Goal: Transaction & Acquisition: Purchase product/service

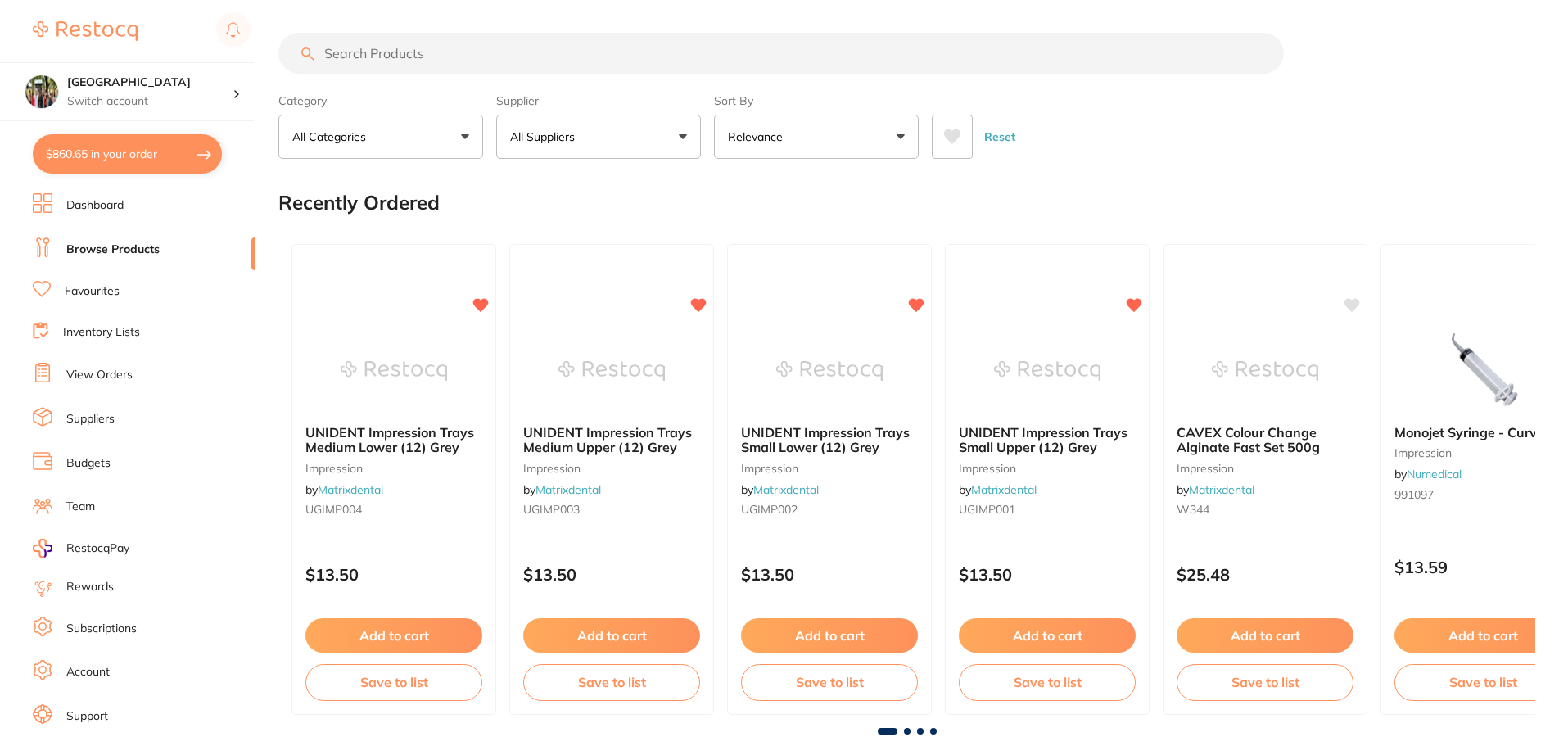
click at [338, 53] on input "search" at bounding box center [781, 53] width 1005 height 41
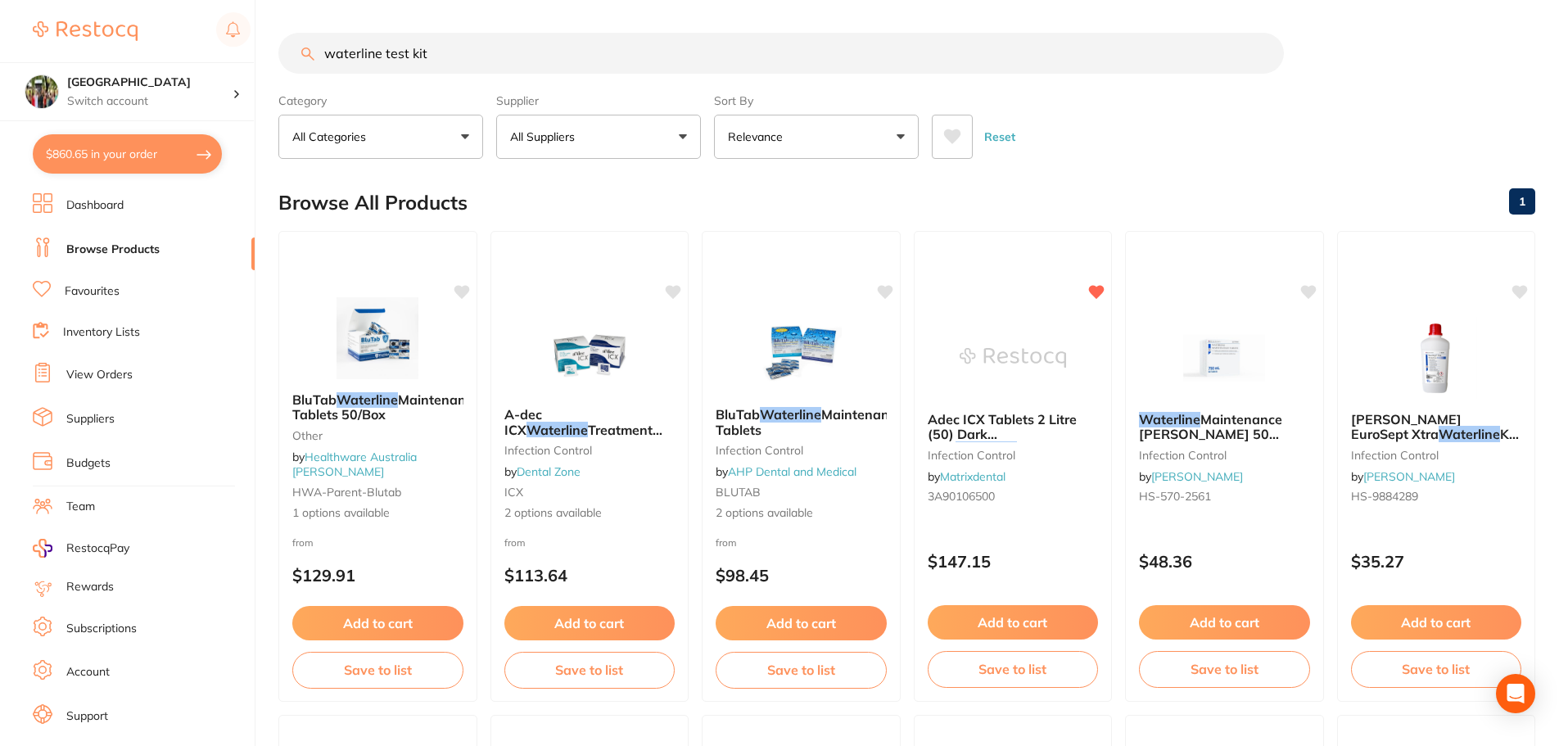
type input "waterline test kits"
drag, startPoint x: 440, startPoint y: 52, endPoint x: 213, endPoint y: 75, distance: 228.2
click at [213, 75] on div "$860.65 Wanneroo Dental Centre Switch account Wanneroo Dental Centre $860.65 in…" at bounding box center [784, 373] width 1568 height 746
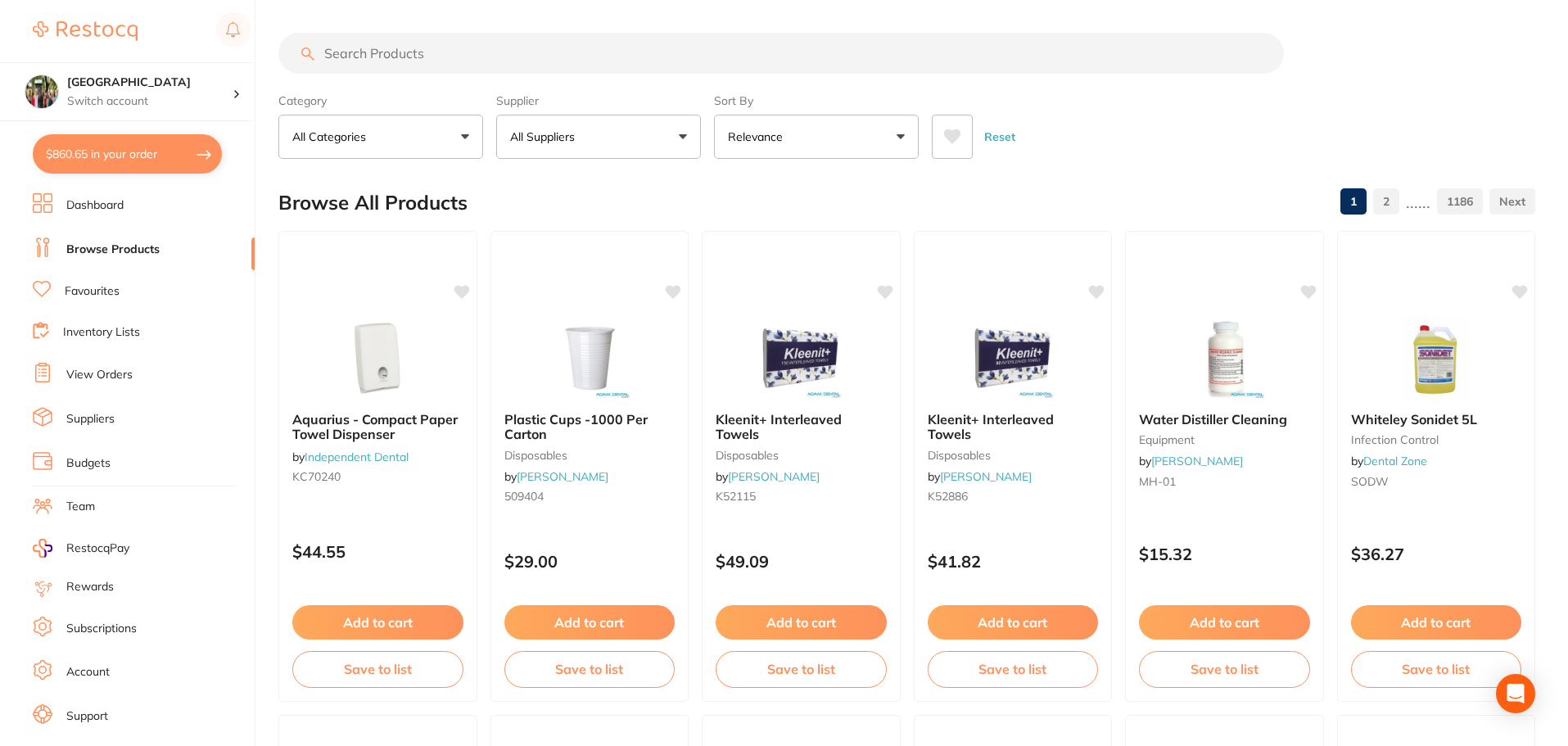
click at [680, 137] on button "All Suppliers" at bounding box center [598, 137] width 205 height 44
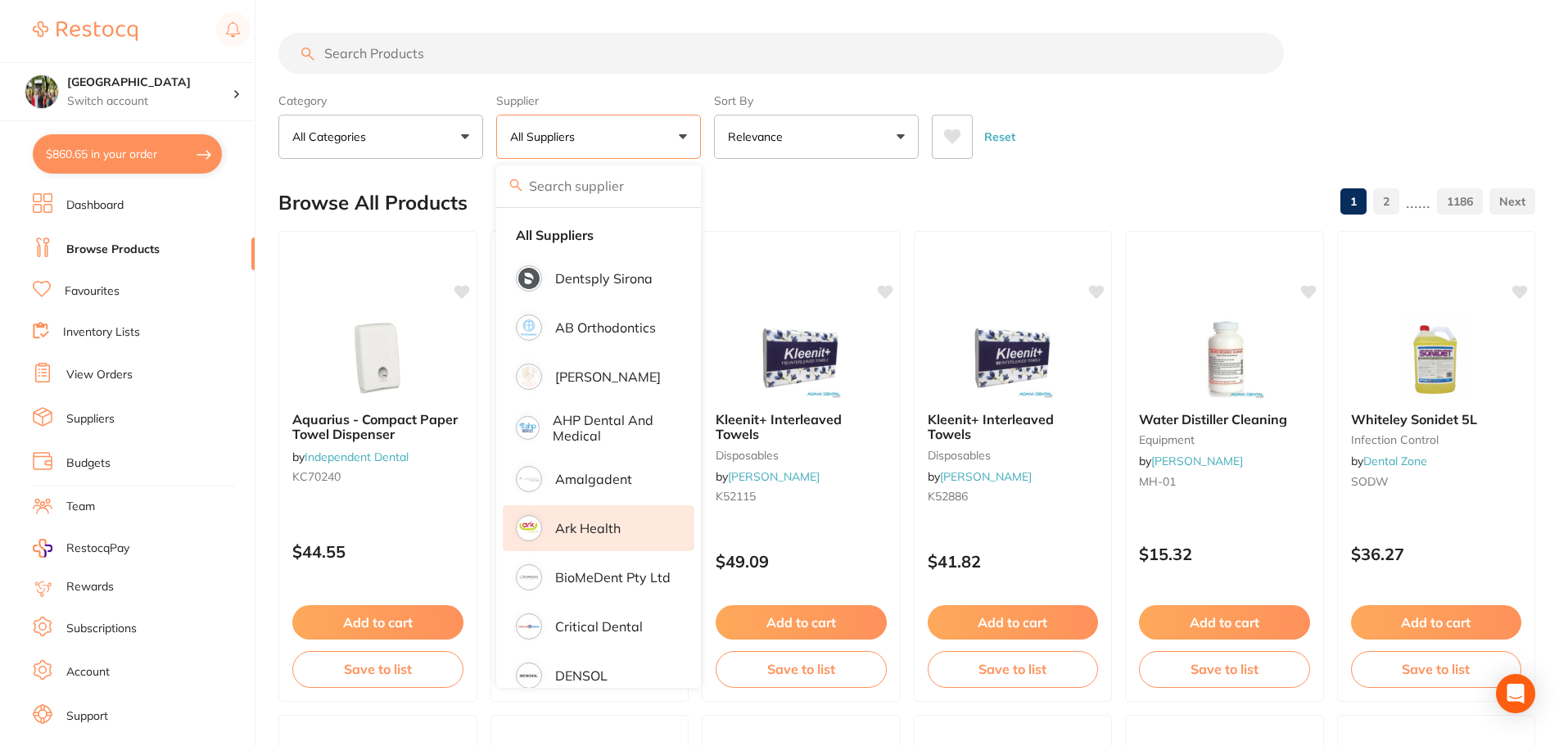
click at [607, 530] on p "Ark Health" at bounding box center [587, 528] width 65 height 15
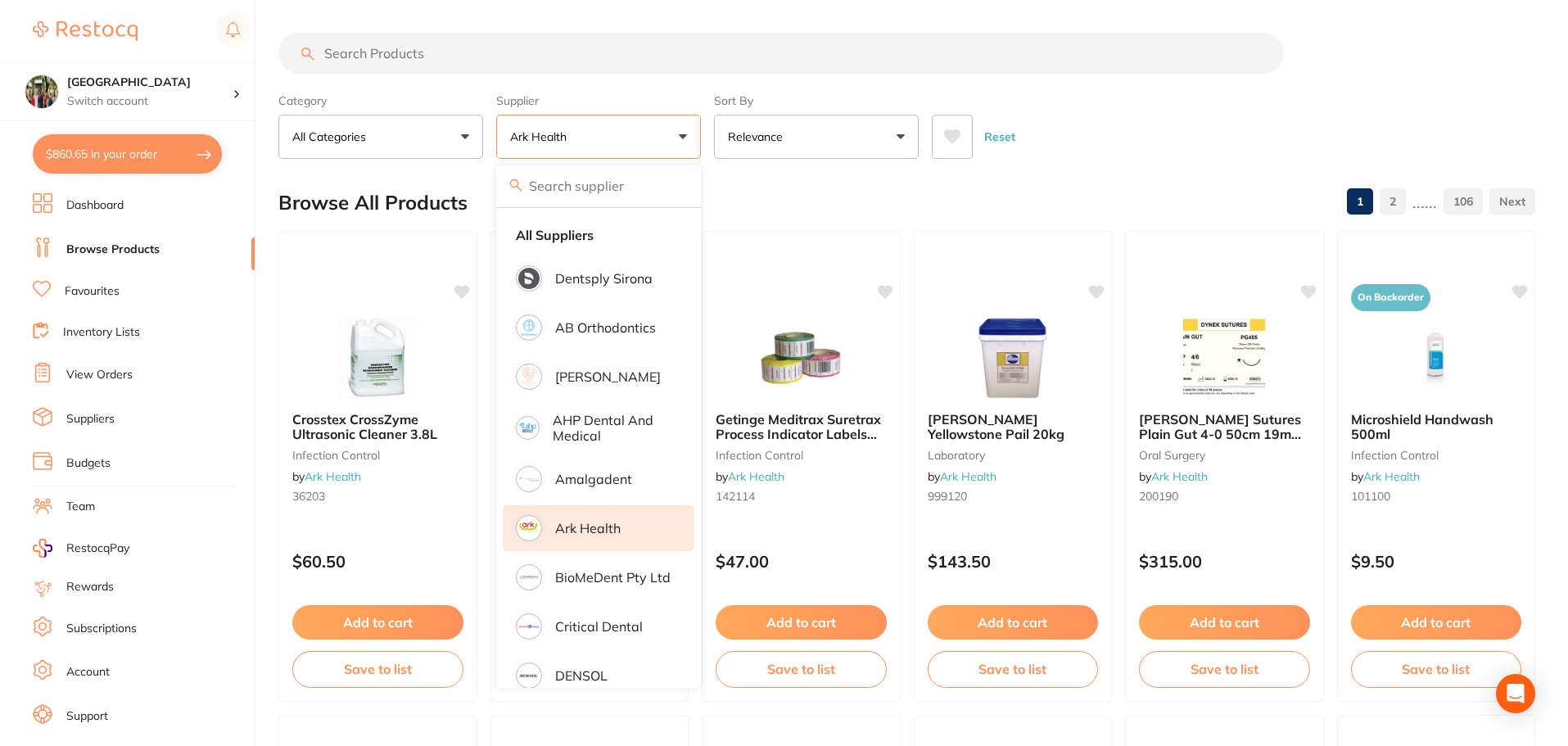
click at [1180, 153] on div "Reset" at bounding box center [1227, 130] width 590 height 58
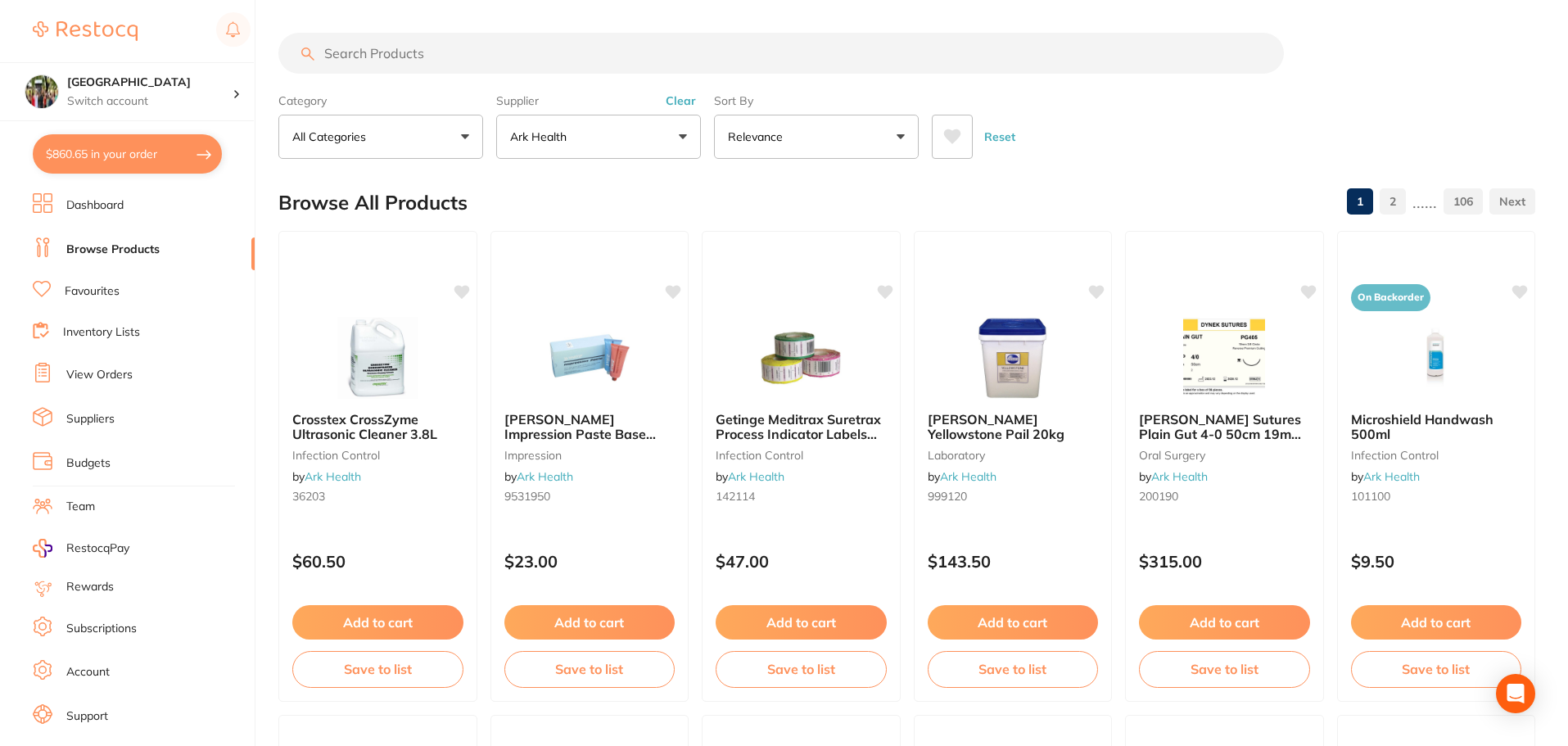
click at [338, 50] on input "search" at bounding box center [781, 53] width 1005 height 41
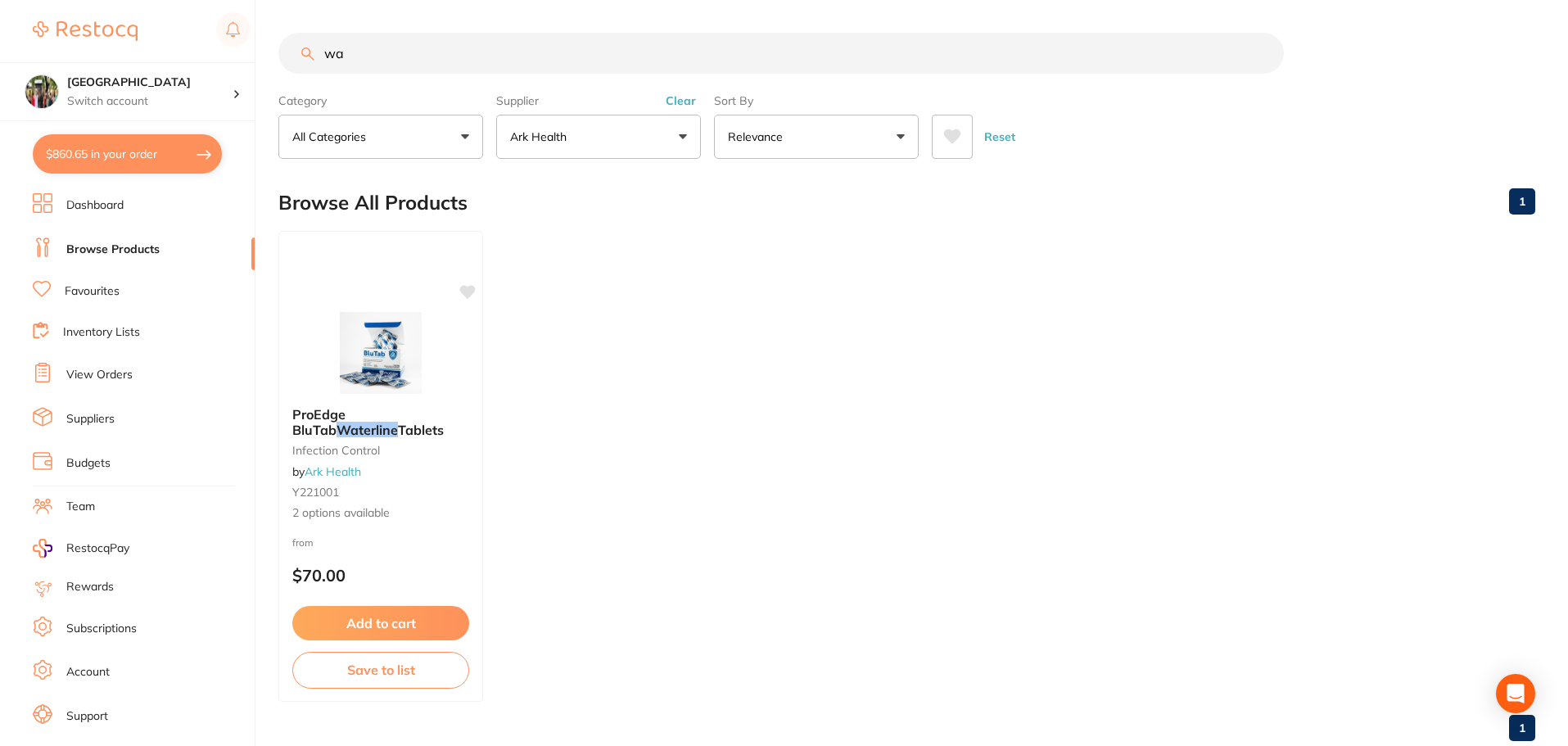
type input "w"
type input "Proedge"
click at [385, 386] on img at bounding box center [381, 353] width 107 height 83
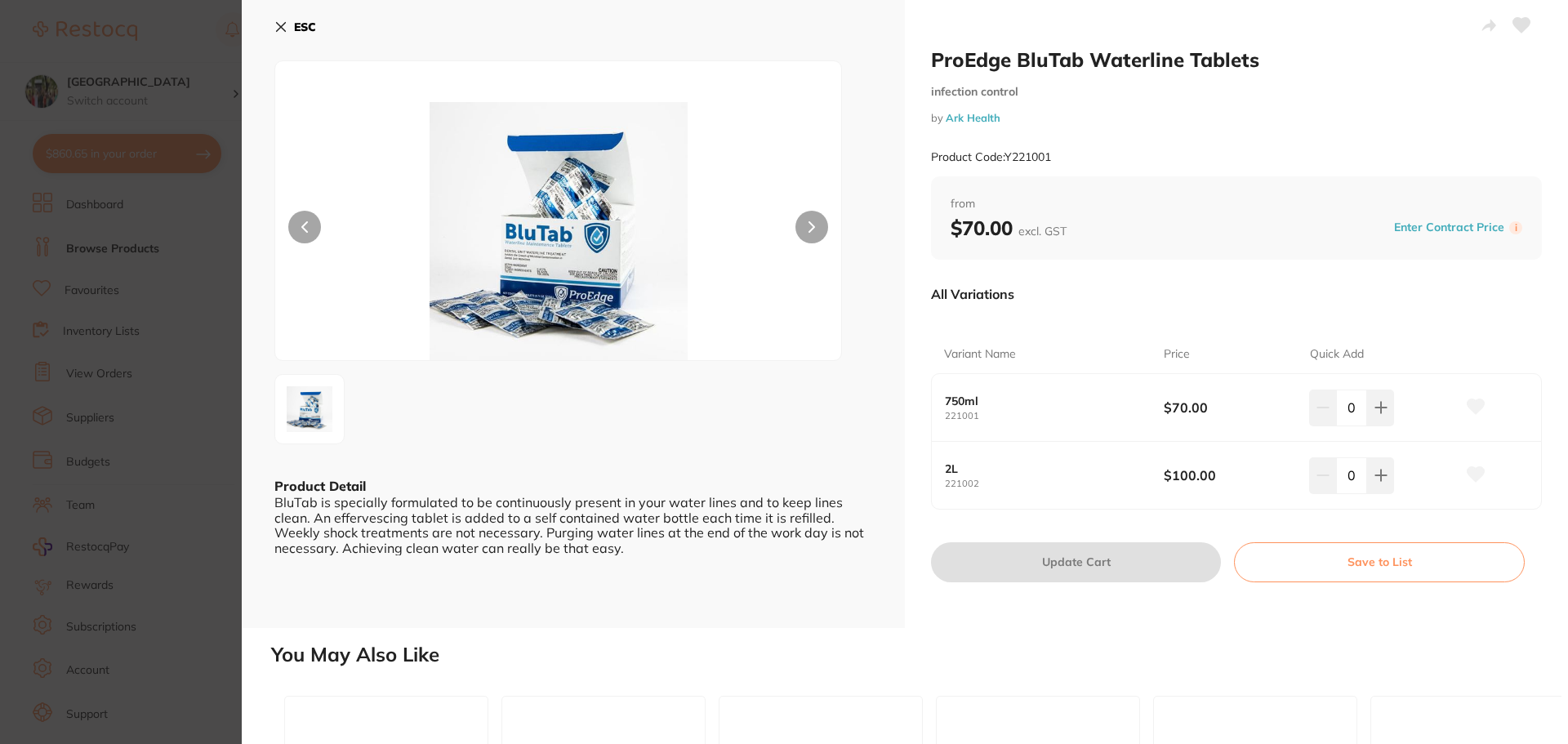
click at [812, 225] on icon at bounding box center [812, 227] width 7 height 11
click at [277, 24] on icon at bounding box center [281, 27] width 9 height 9
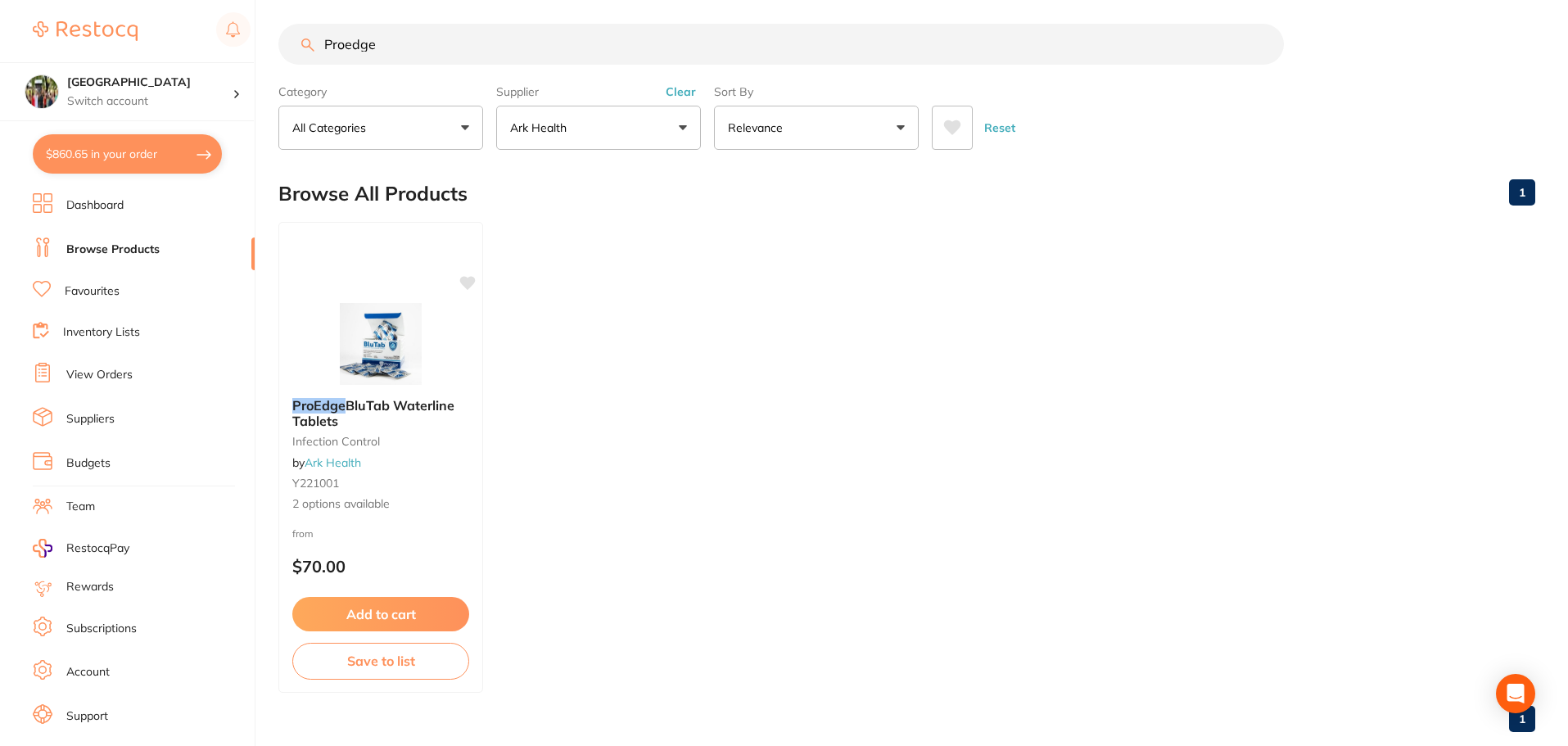
drag, startPoint x: 388, startPoint y: 44, endPoint x: 319, endPoint y: 47, distance: 69.1
click at [319, 47] on input "Proedge" at bounding box center [781, 43] width 1005 height 41
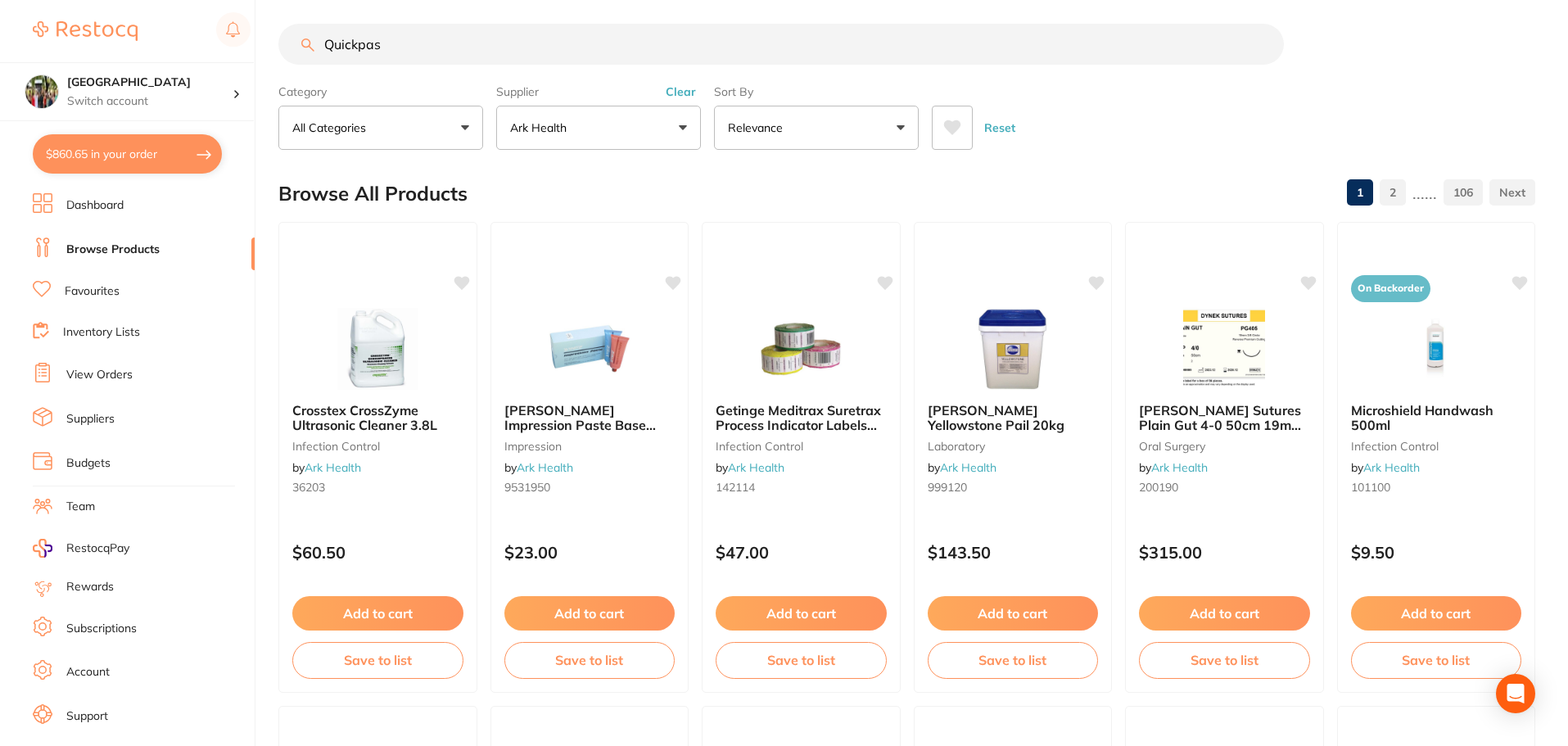
type input "Quickpass"
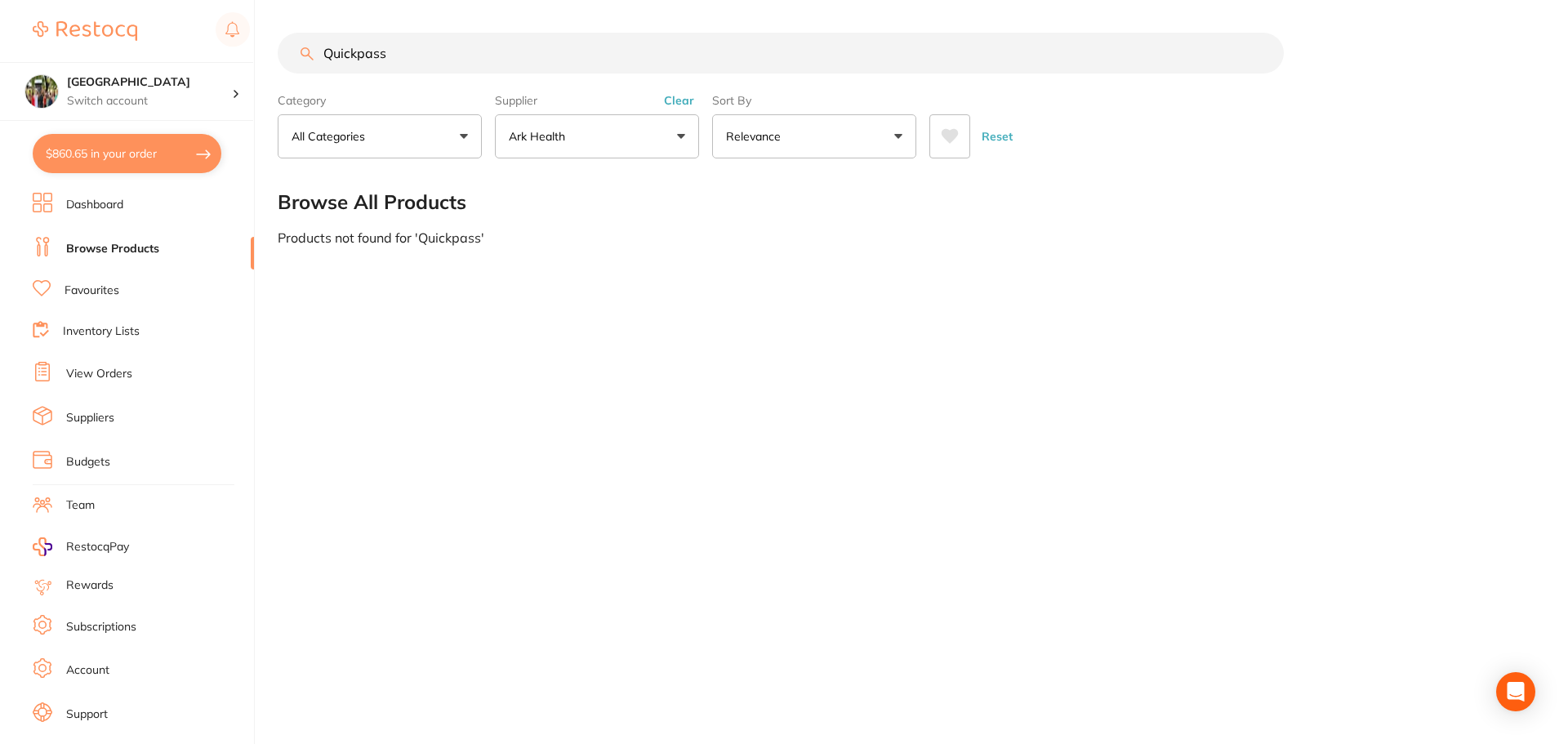
drag, startPoint x: 388, startPoint y: 50, endPoint x: 309, endPoint y: 57, distance: 79.3
click at [309, 57] on div "Quickpass" at bounding box center [906, 53] width 1258 height 40
